Goal: Information Seeking & Learning: Learn about a topic

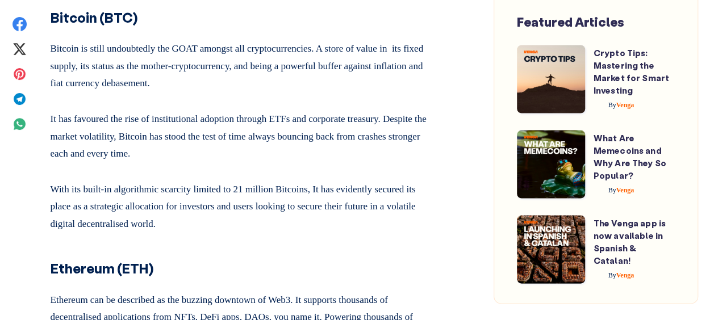
scroll to position [1666, 0]
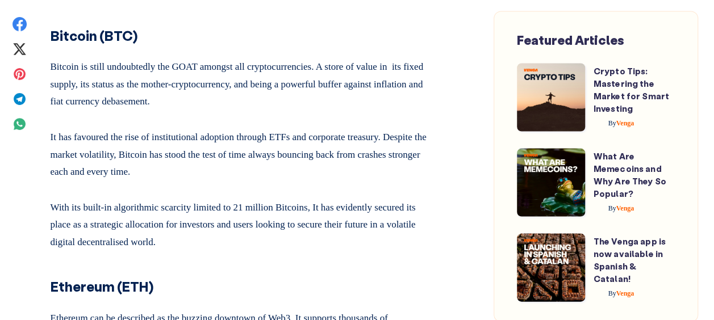
click at [58, 44] on strong "Bitcoin (BTC)" at bounding box center [94, 36] width 87 height 18
drag, startPoint x: 58, startPoint y: 104, endPoint x: 108, endPoint y: 123, distance: 53.2
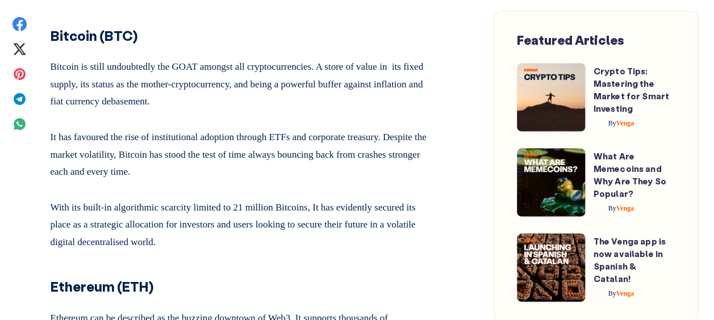
click at [109, 111] on p "Bitcoin is still undoubtedly the GOAT amongst all cryptocurrencies. A store of …" at bounding box center [241, 82] width 380 height 57
click at [125, 44] on strong "Bitcoin (BTC)" at bounding box center [94, 36] width 87 height 18
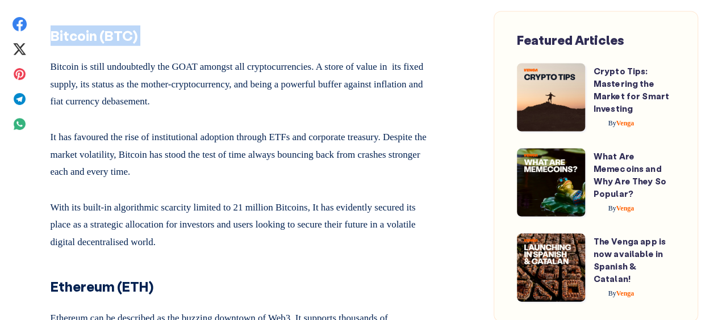
drag, startPoint x: 125, startPoint y: 98, endPoint x: 125, endPoint y: 109, distance: 11.4
click at [125, 44] on strong "Bitcoin (BTC)" at bounding box center [94, 36] width 87 height 18
click at [126, 44] on strong "Bitcoin (BTC)" at bounding box center [94, 36] width 87 height 18
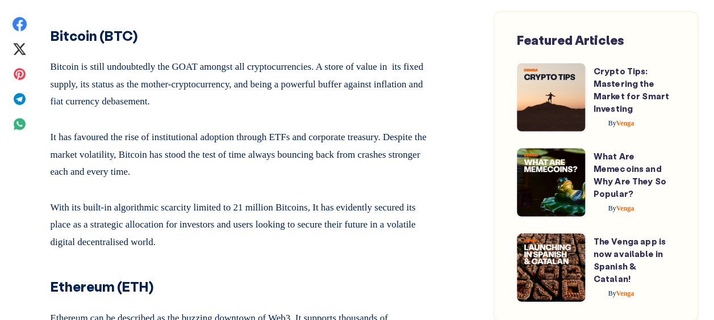
drag, startPoint x: 126, startPoint y: 109, endPoint x: 155, endPoint y: 118, distance: 30.4
click at [60, 44] on strong "Bitcoin (BTC)" at bounding box center [94, 36] width 87 height 18
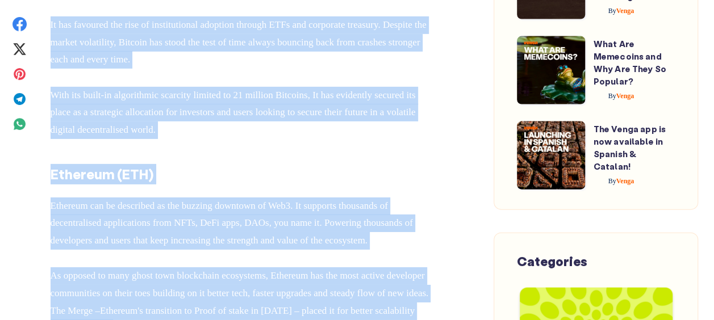
drag, startPoint x: 50, startPoint y: 97, endPoint x: 270, endPoint y: 336, distance: 324.8
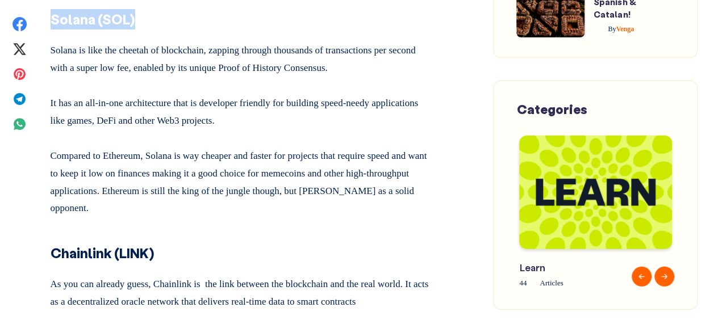
scroll to position [2143, 0]
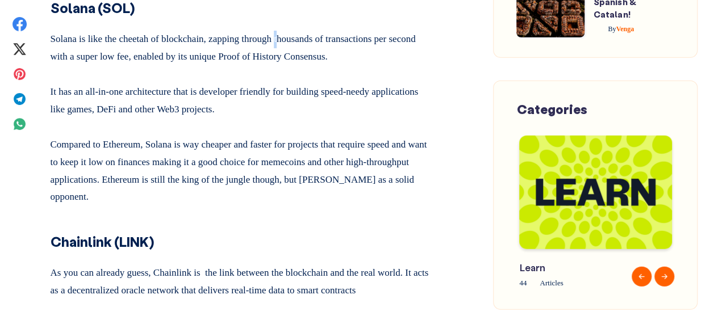
click at [296, 65] on p "Solana is like the cheetah of blockchain, zapping through thousands of transact…" at bounding box center [241, 45] width 380 height 39
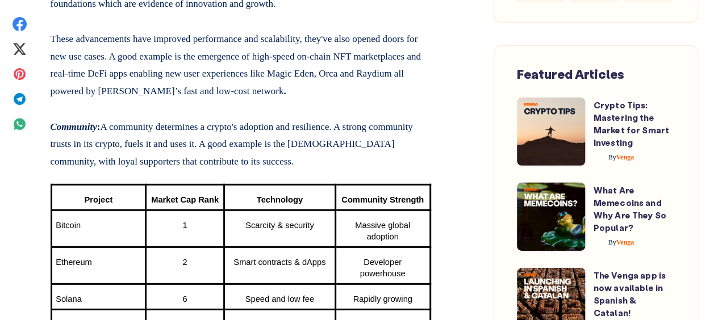
scroll to position [3733, 0]
